Goal: Task Accomplishment & Management: Complete application form

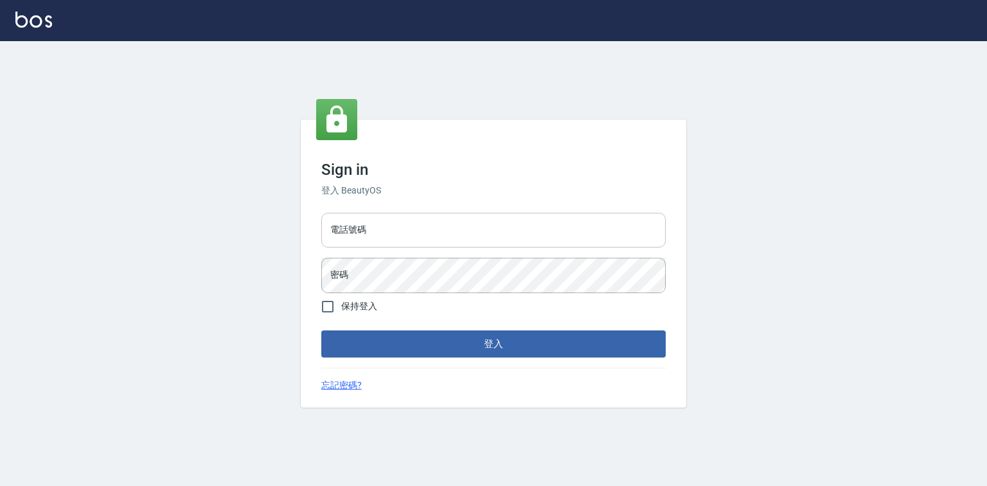
click at [370, 213] on input "電話號碼" at bounding box center [493, 230] width 344 height 35
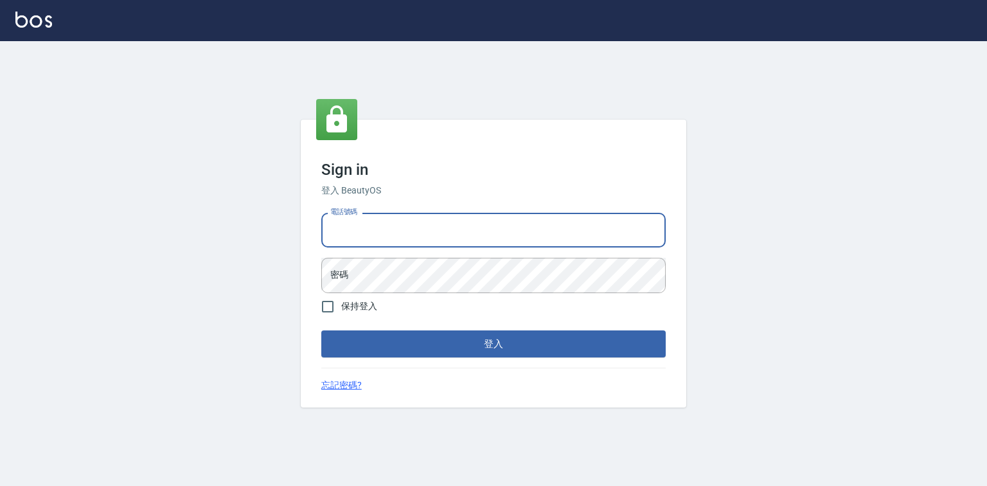
type input "0921855390"
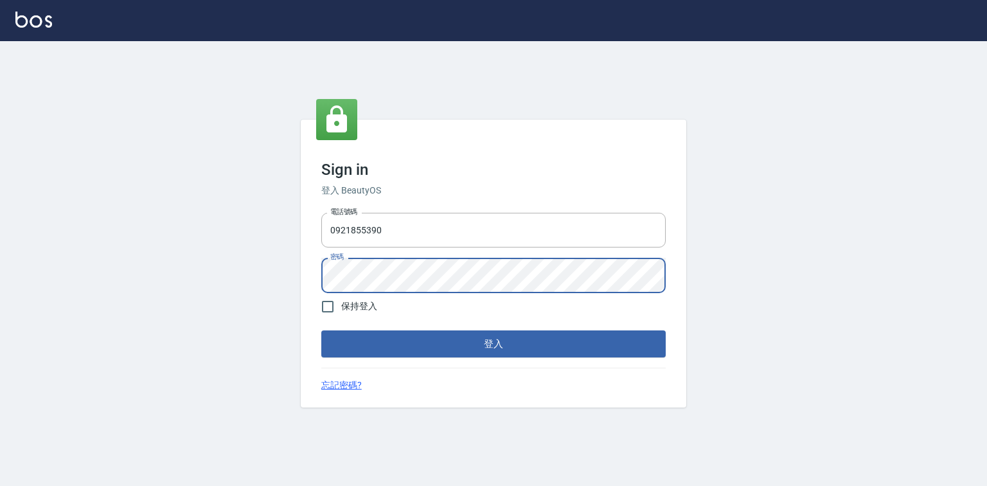
click at [321, 330] on button "登入" at bounding box center [493, 343] width 344 height 27
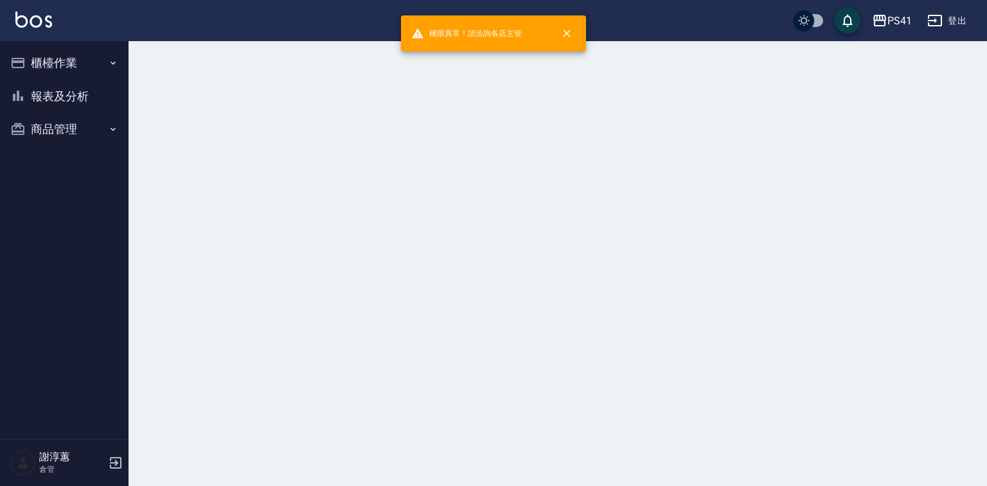
click at [4, 66] on nav "櫃檯作業 材料自購登錄 報表及分析 報表目錄 商品銷售排行榜 商品消耗明細 商品進銷貨報表 商品庫存表 商品管理 商品分類設定 商品列表 商品進貨作業 廠商列…" at bounding box center [64, 240] width 129 height 398
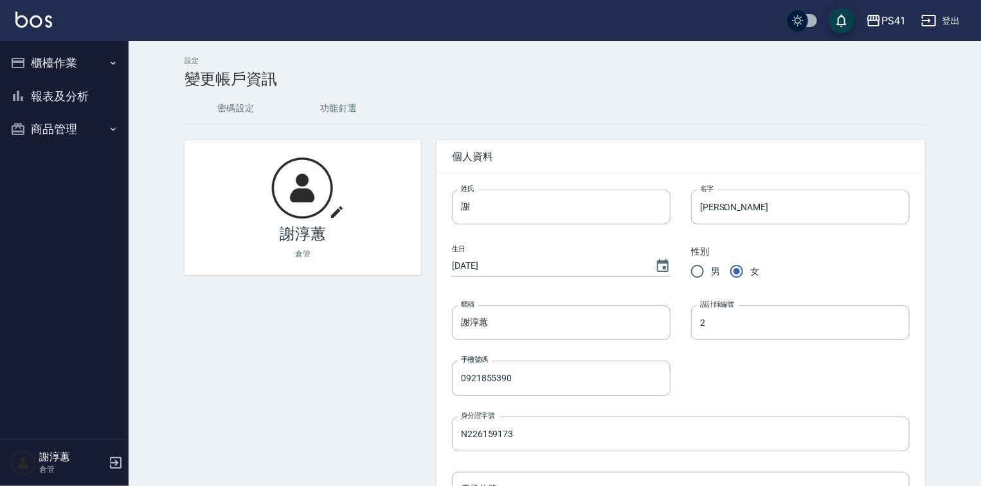
click at [35, 65] on button "櫃檯作業" at bounding box center [64, 62] width 118 height 33
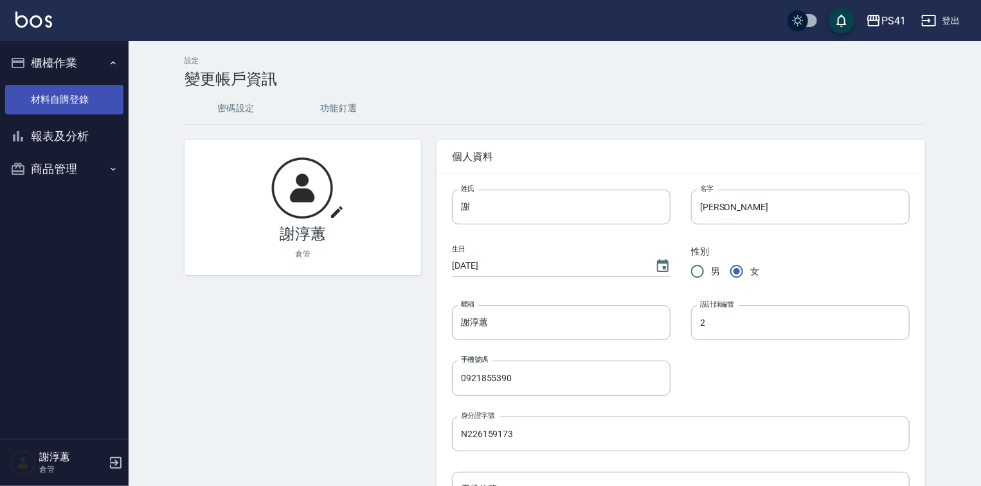
click at [100, 102] on link "材料自購登錄" at bounding box center [64, 100] width 118 height 30
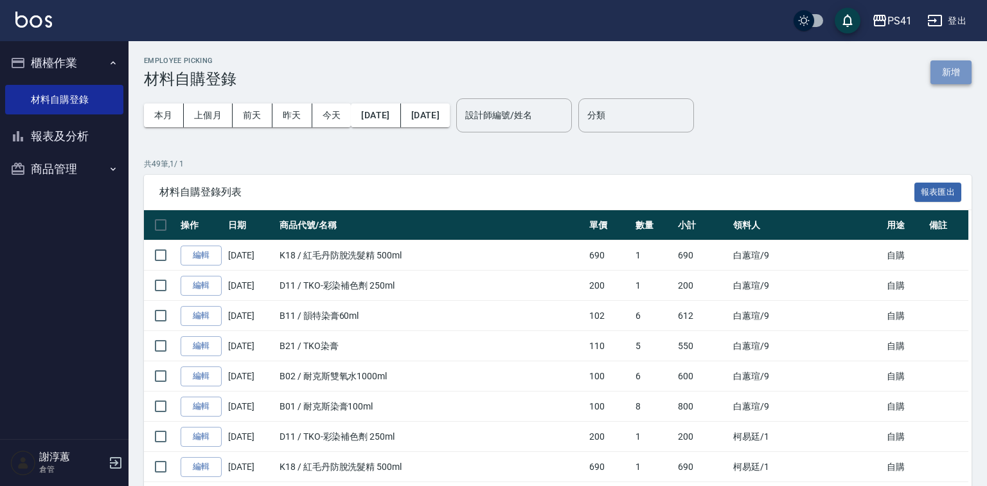
click at [943, 77] on button "新增" at bounding box center [950, 72] width 41 height 24
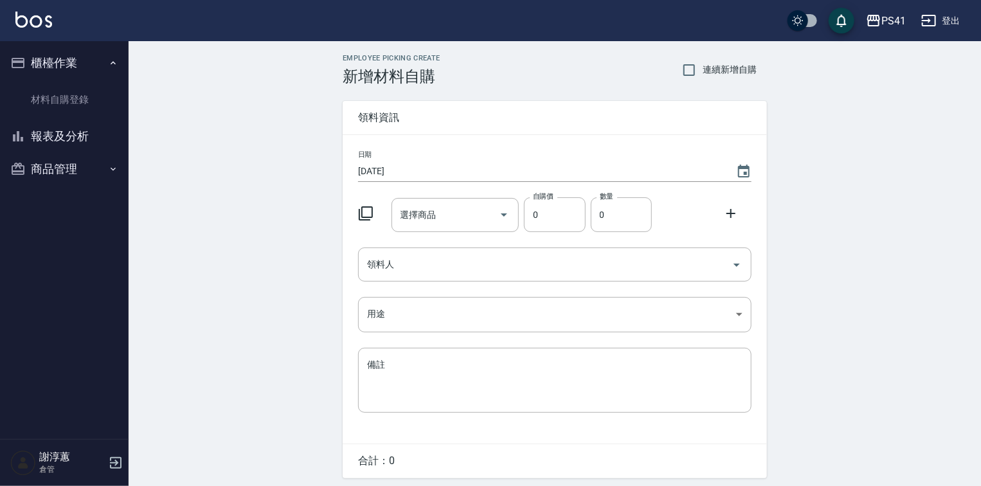
click at [366, 211] on icon at bounding box center [365, 213] width 15 height 15
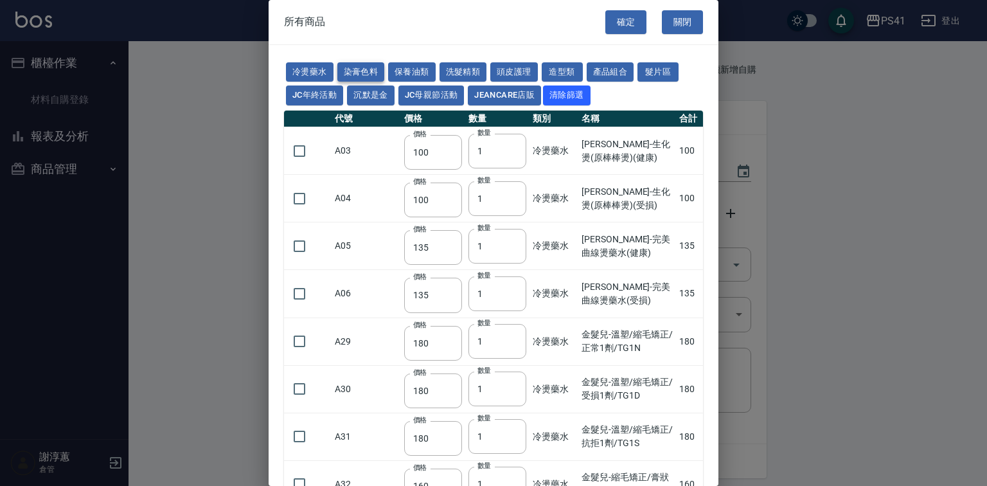
click at [375, 74] on button "染膏色料" at bounding box center [361, 72] width 48 height 20
type input "390"
type input "580"
type input "105"
type input "406"
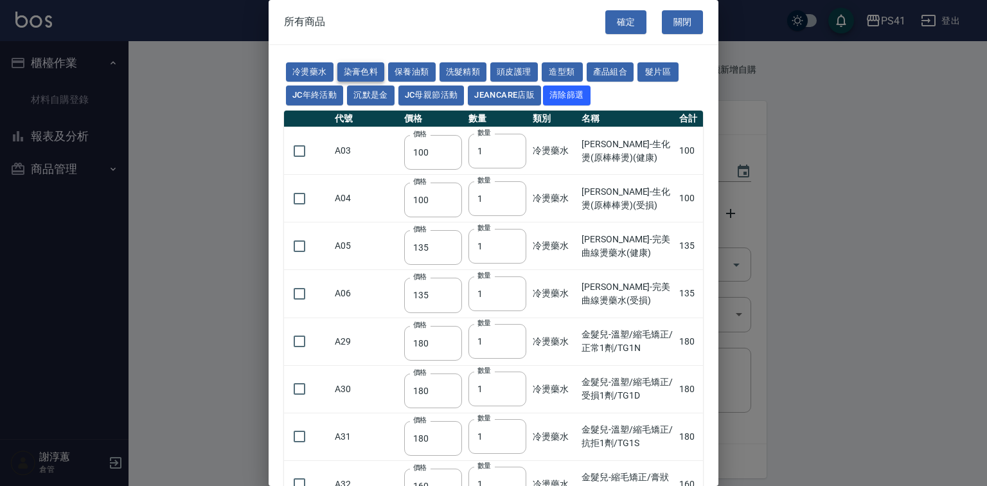
type input "105"
type input "102"
type input "137"
type input "110"
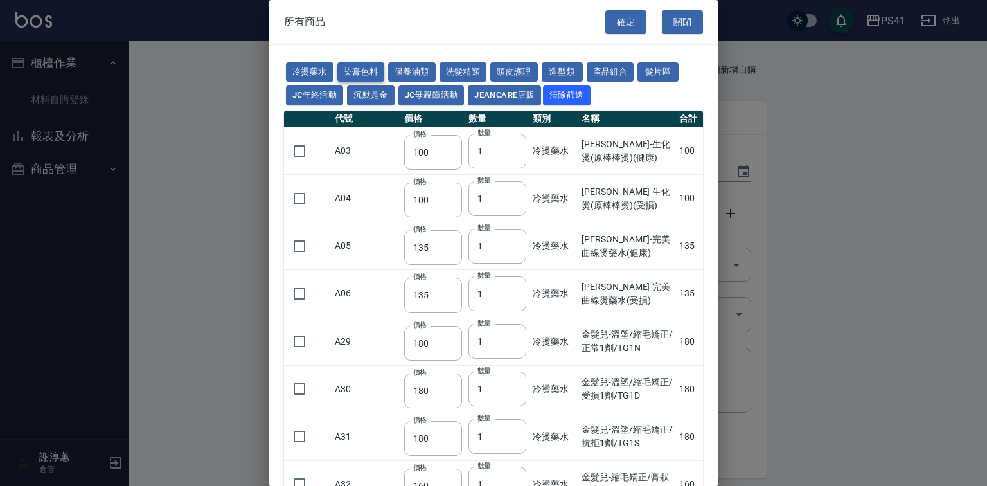
type input "130"
type input "133"
type input "186"
type input "133"
type input "450"
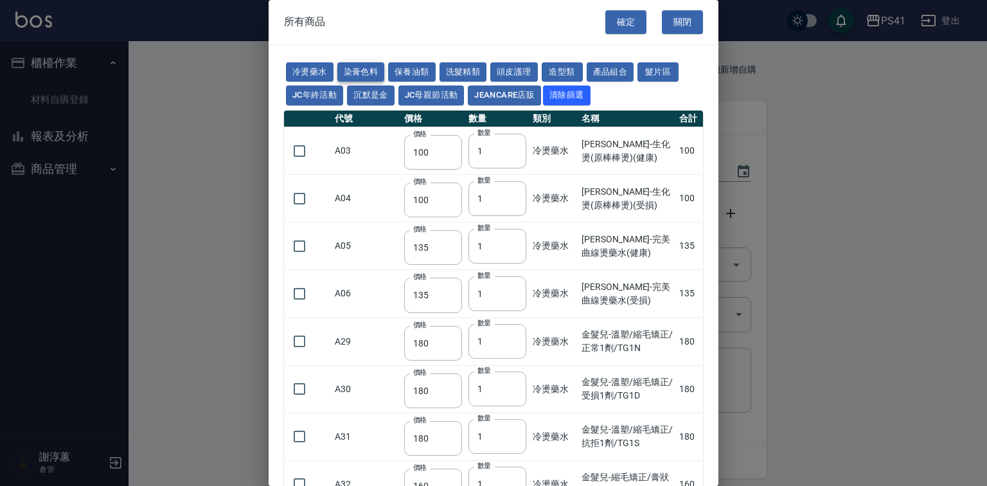
type input "350"
type input "112"
type input "450"
type input "1060"
type input "250"
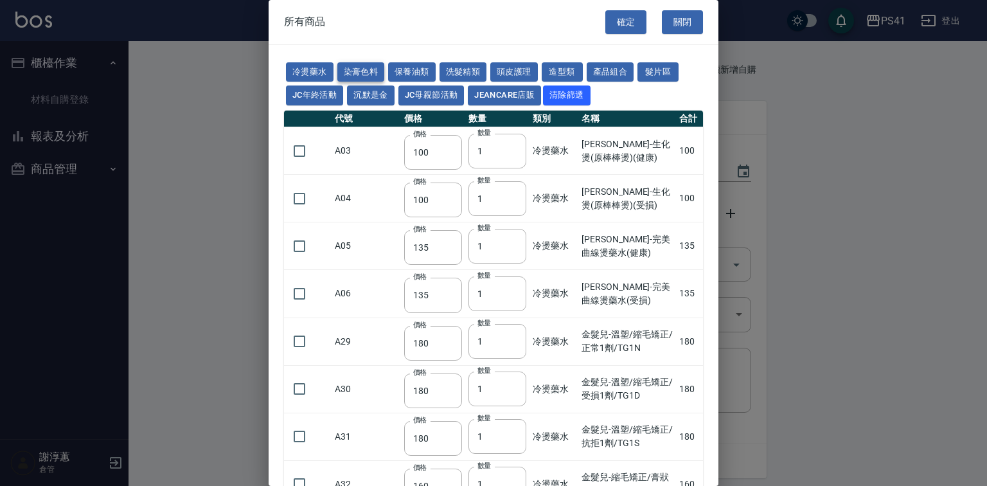
type input "350"
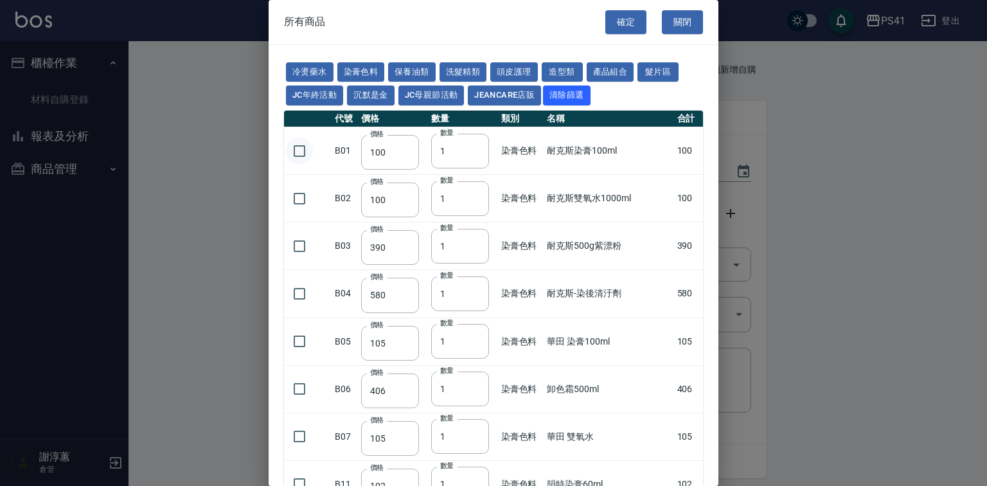
drag, startPoint x: 298, startPoint y: 176, endPoint x: 338, endPoint y: 172, distance: 40.7
click at [298, 165] on input "checkbox" at bounding box center [299, 151] width 27 height 27
checkbox input "true"
type input "2"
click at [476, 168] on input "2" at bounding box center [460, 151] width 58 height 35
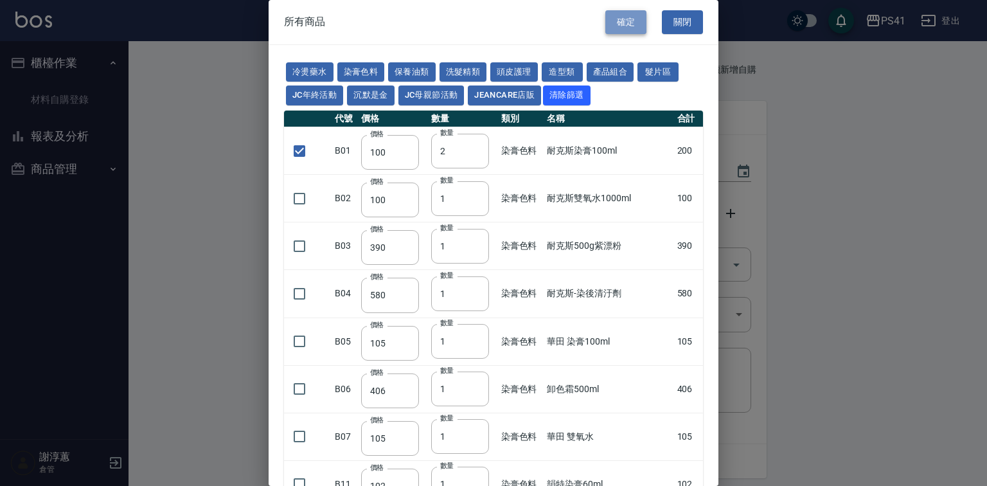
click at [619, 13] on button "確定" at bounding box center [625, 22] width 41 height 24
type input "耐克斯染膏100ml"
type input "100"
type input "2"
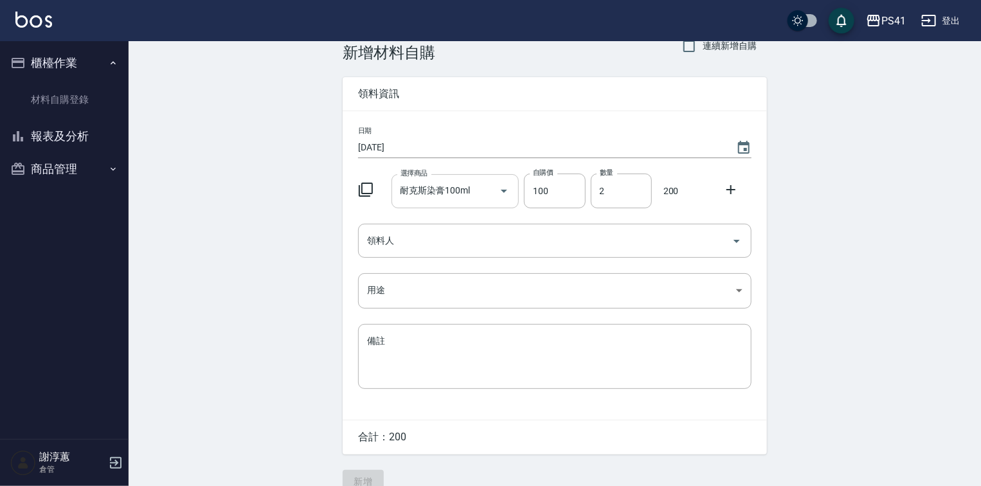
scroll to position [48, 0]
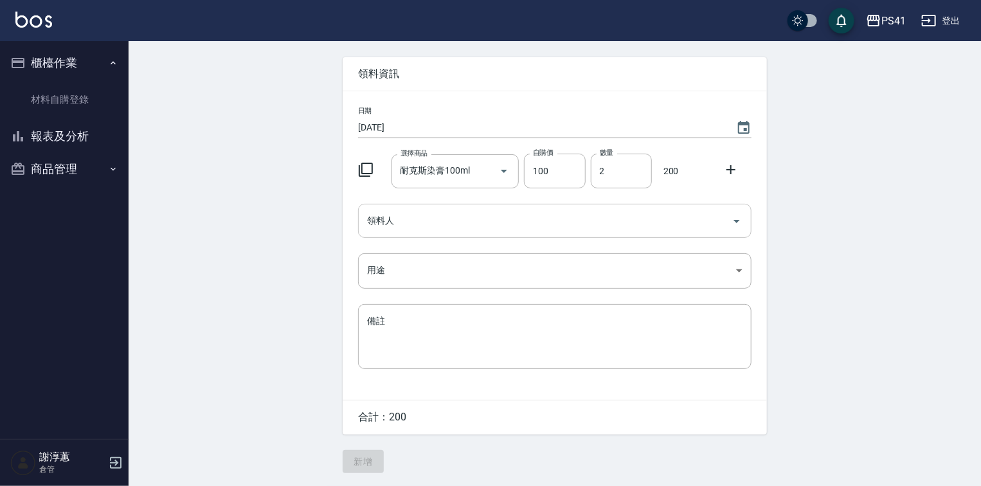
click at [432, 211] on input "領料人" at bounding box center [545, 220] width 362 height 22
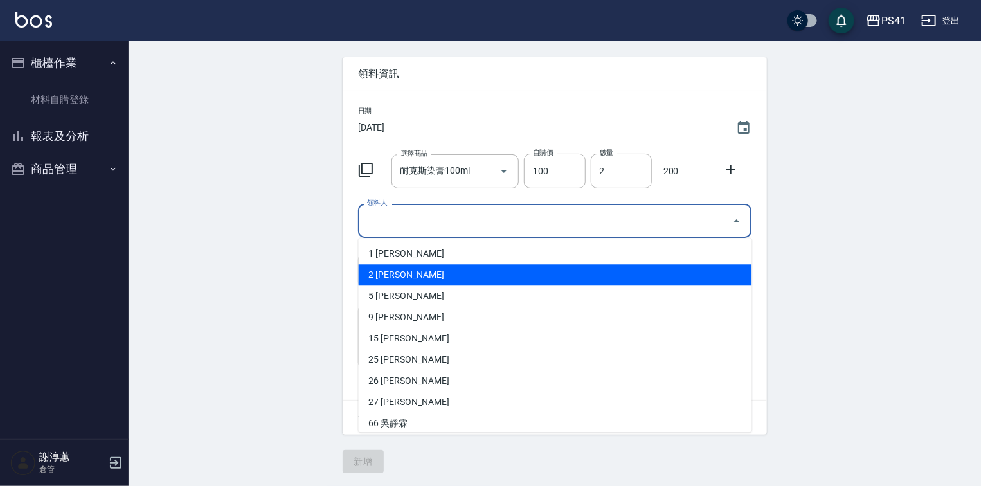
click at [414, 264] on li "2 [PERSON_NAME]" at bounding box center [555, 274] width 393 height 21
type input "謝淳蕙"
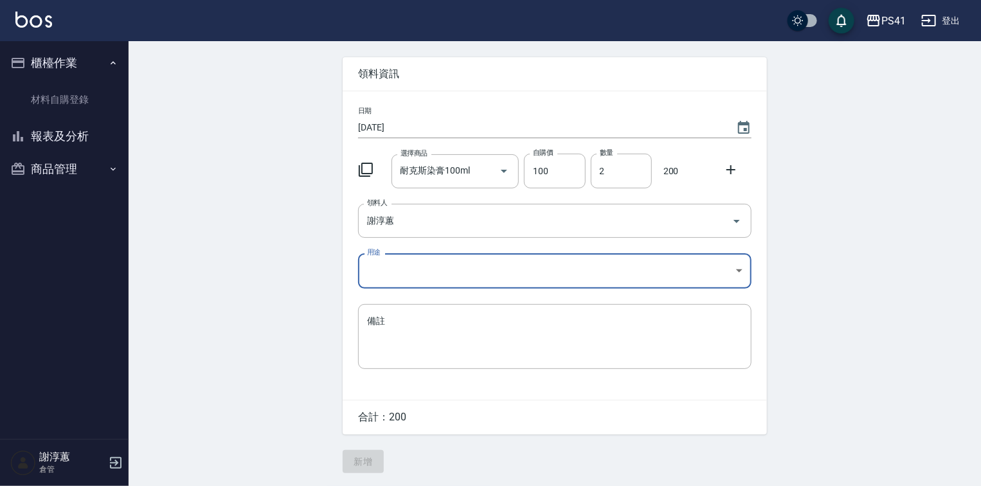
click at [411, 266] on body "PS41 登出 櫃檯作業 材料自購登錄 報表及分析 報表目錄 商品銷售排行榜 商品消耗明細 商品進銷貨報表 商品庫存表 商品管理 商品分類設定 商品列表 商品…" at bounding box center [490, 220] width 981 height 529
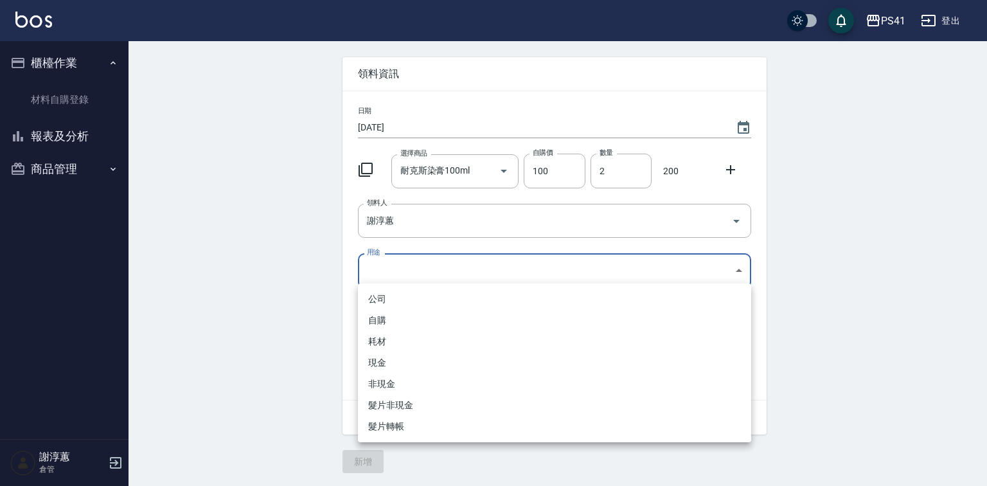
click at [400, 324] on li "自購" at bounding box center [554, 320] width 393 height 21
type input "自購"
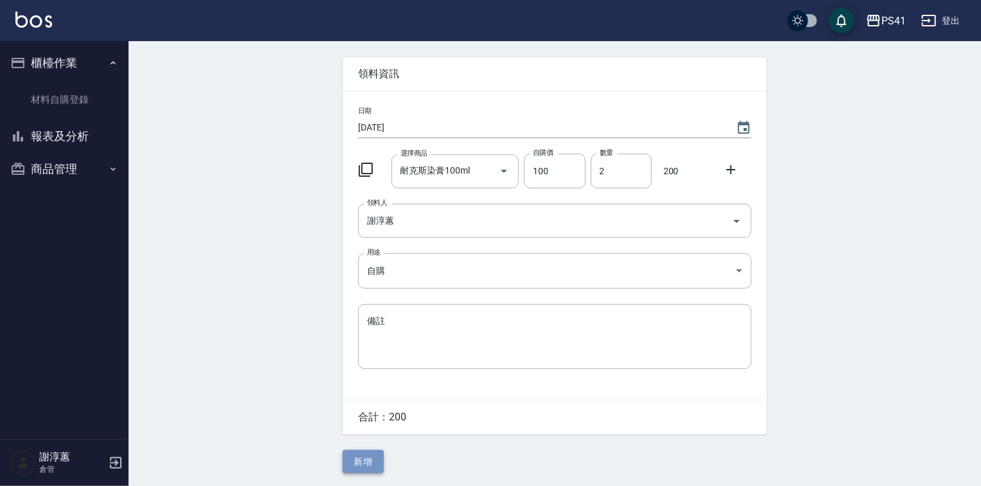
click at [348, 459] on button "新增" at bounding box center [362, 462] width 41 height 24
